Goal: Transaction & Acquisition: Purchase product/service

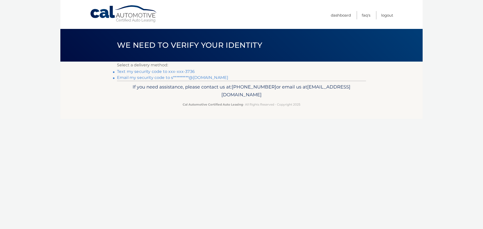
click at [174, 71] on link "Text my security code to xxx-xxx-3736" at bounding box center [156, 71] width 78 height 5
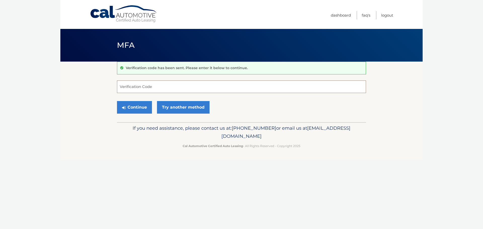
click at [164, 84] on input "Verification Code" at bounding box center [241, 86] width 249 height 13
type input "720807"
click at [143, 100] on div "Continue Try another method" at bounding box center [241, 107] width 249 height 17
click at [143, 104] on button "Continue" at bounding box center [134, 107] width 35 height 13
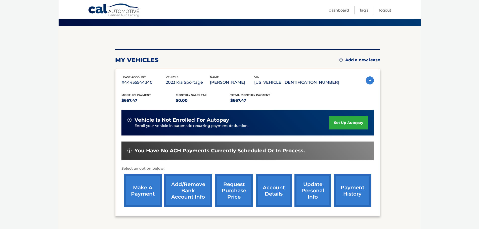
scroll to position [76, 0]
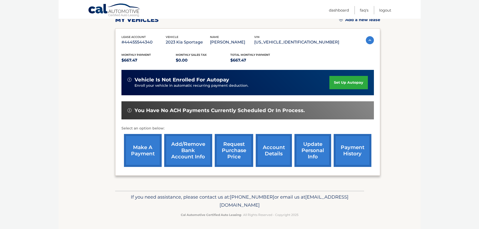
drag, startPoint x: 148, startPoint y: 152, endPoint x: 156, endPoint y: 154, distance: 7.5
click at [148, 152] on link "make a payment" at bounding box center [143, 150] width 38 height 33
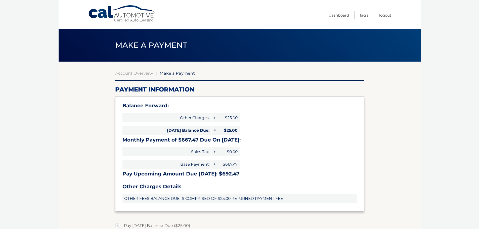
select select "MjAwOWNhYWEtNjMwOC00OTAyLWE2Y2EtNDYyOGFkNDMzZDkx"
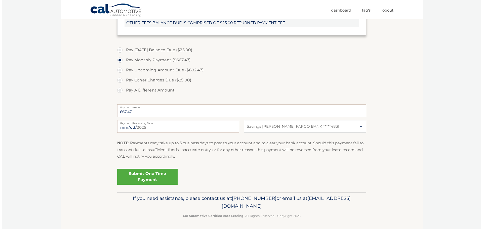
scroll to position [176, 0]
click at [152, 176] on link "Submit One Time Payment" at bounding box center [145, 176] width 60 height 16
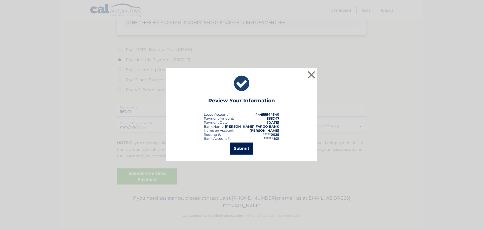
click at [240, 145] on button "Submit" at bounding box center [241, 149] width 23 height 12
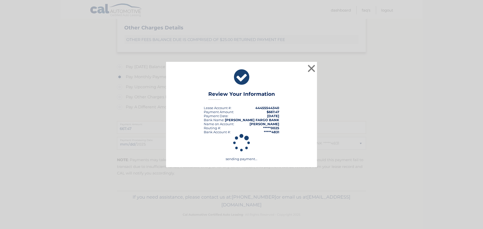
scroll to position [159, 0]
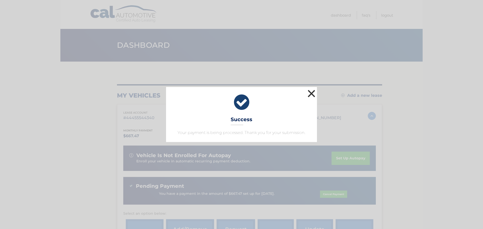
click at [311, 93] on button "×" at bounding box center [311, 93] width 10 height 10
